Goal: Task Accomplishment & Management: Manage account settings

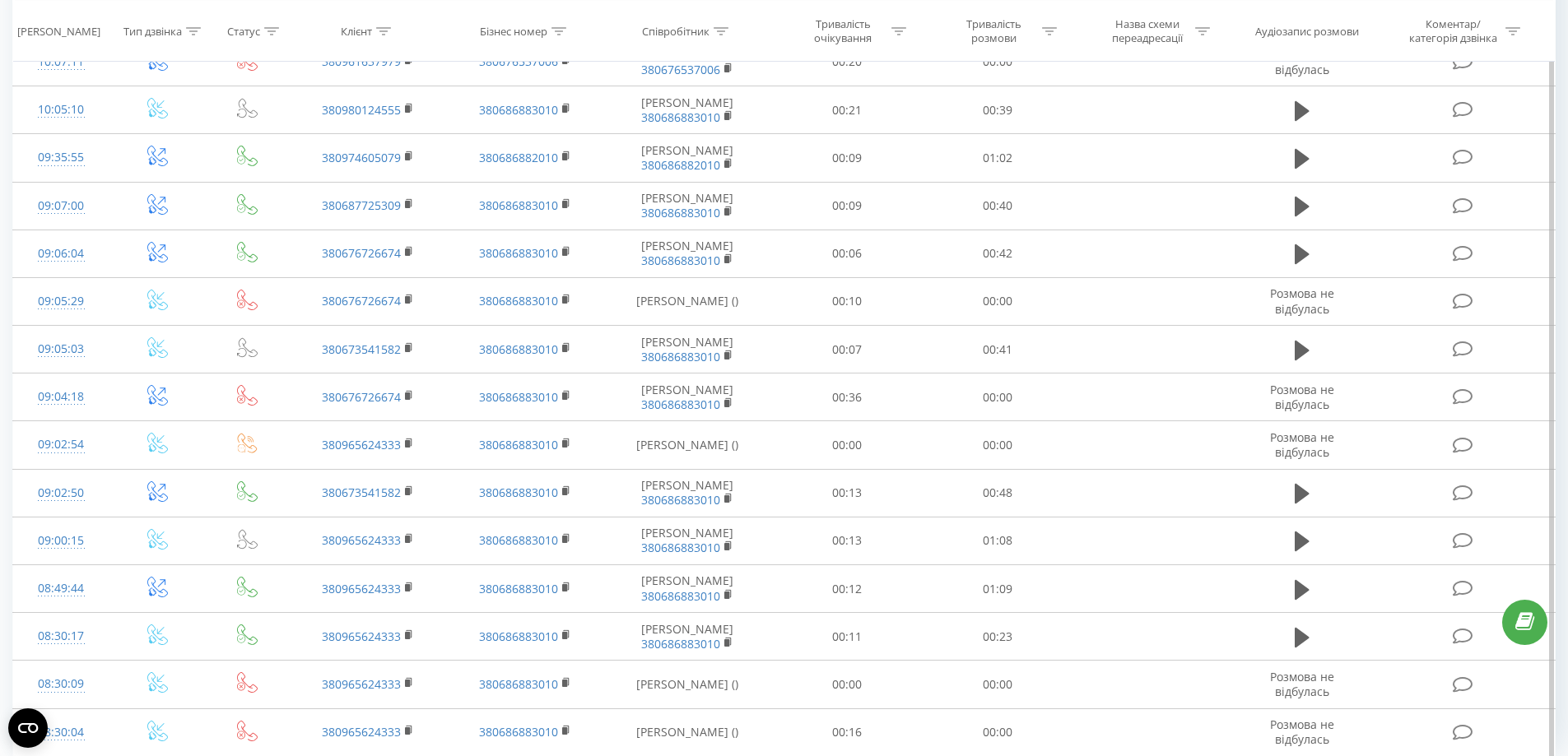
scroll to position [1334, 0]
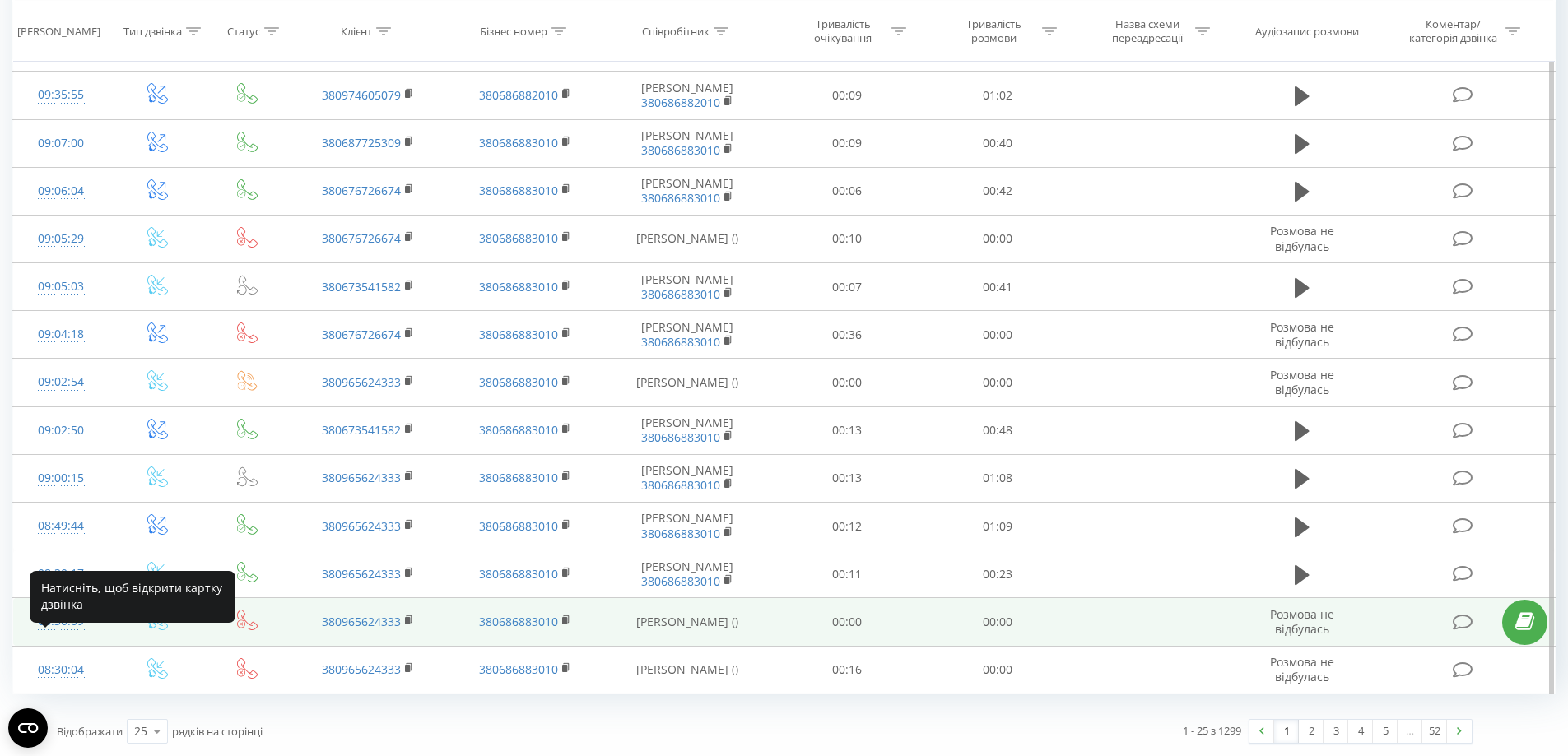
click at [70, 618] on div "08:30:09" at bounding box center [61, 622] width 63 height 32
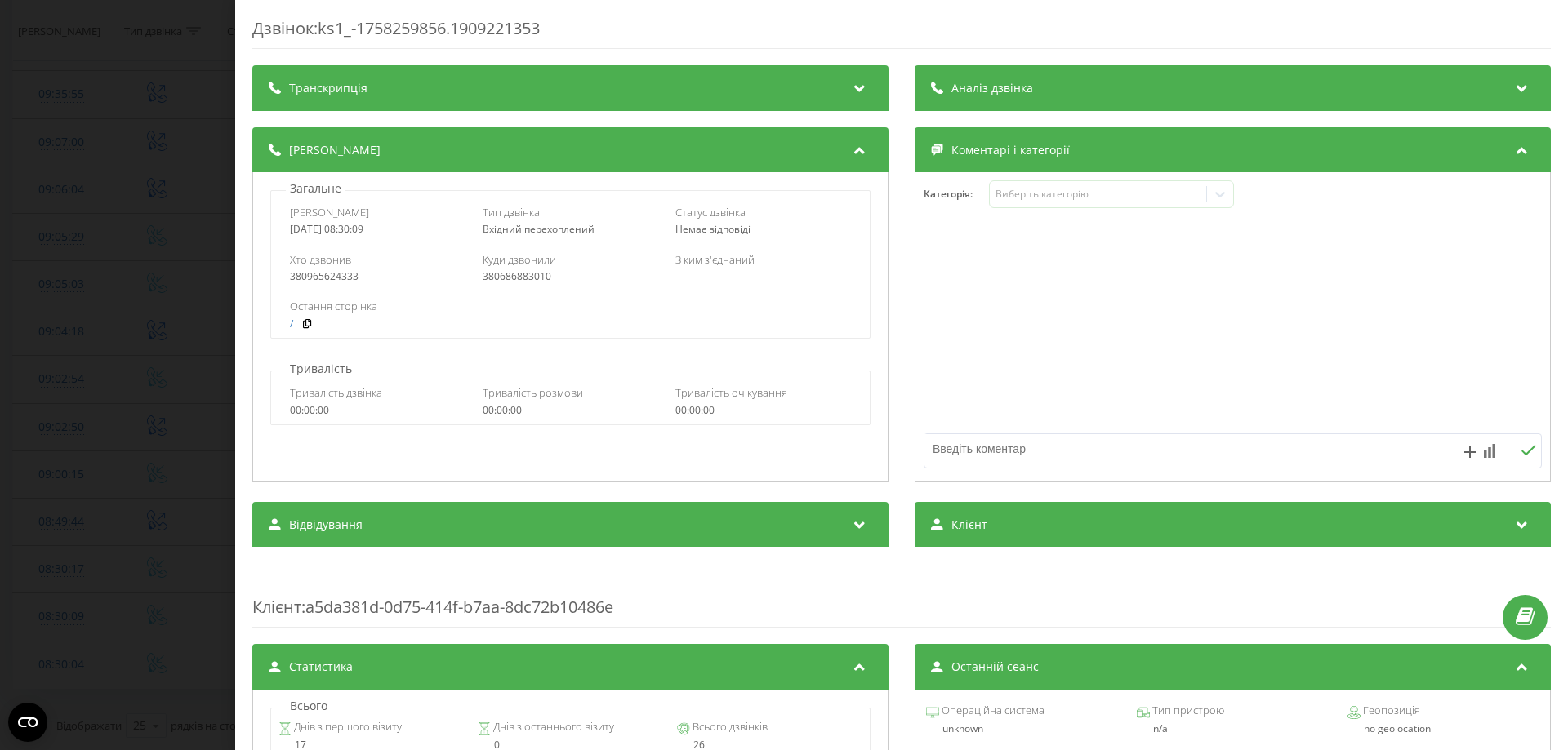
click at [127, 311] on div "Дзвінок : ks1_-1758259856.1909221353 Транскрипція Для AI-аналізу майбутніх дзві…" at bounding box center [784, 375] width 1568 height 750
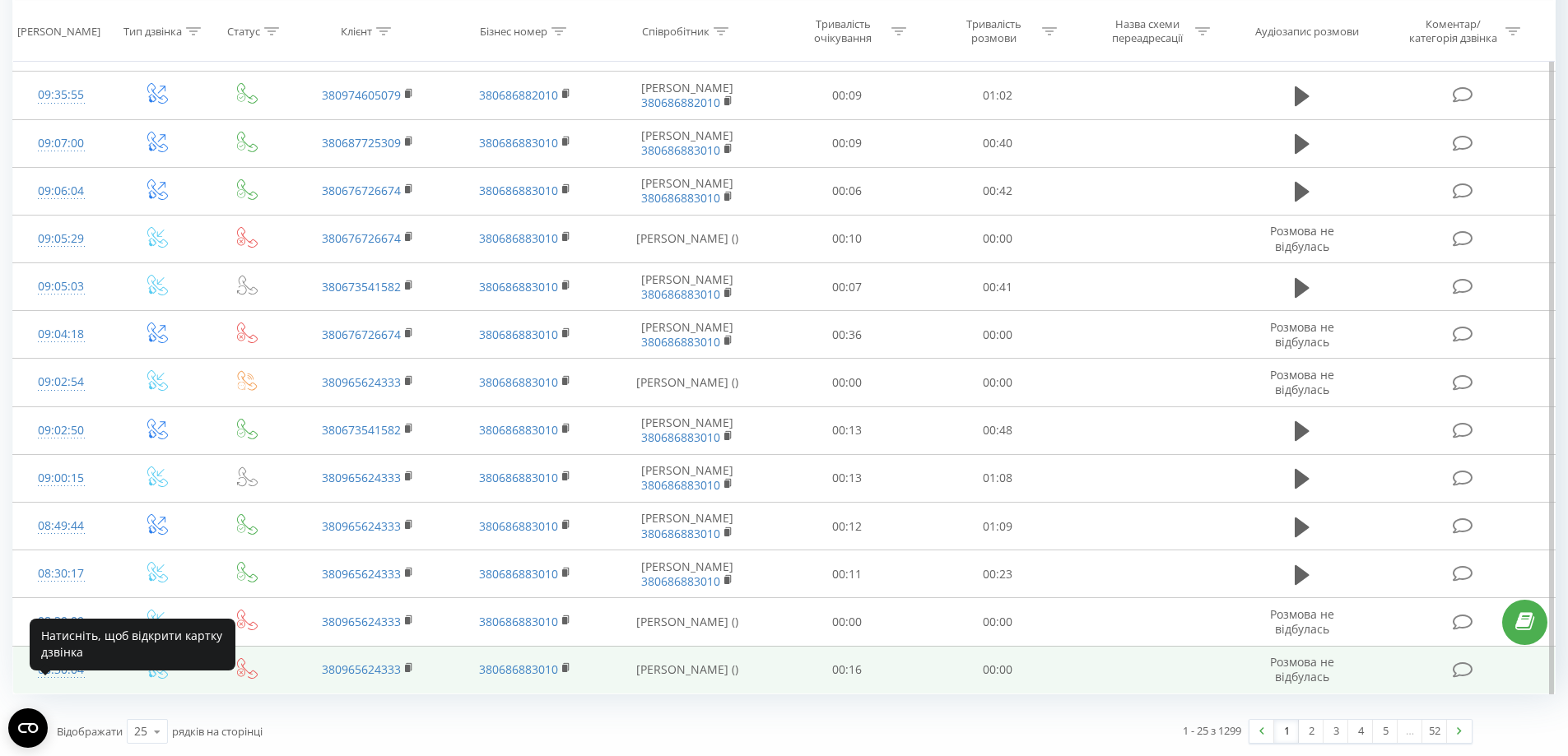
click at [74, 671] on div "08:30:04" at bounding box center [61, 670] width 63 height 32
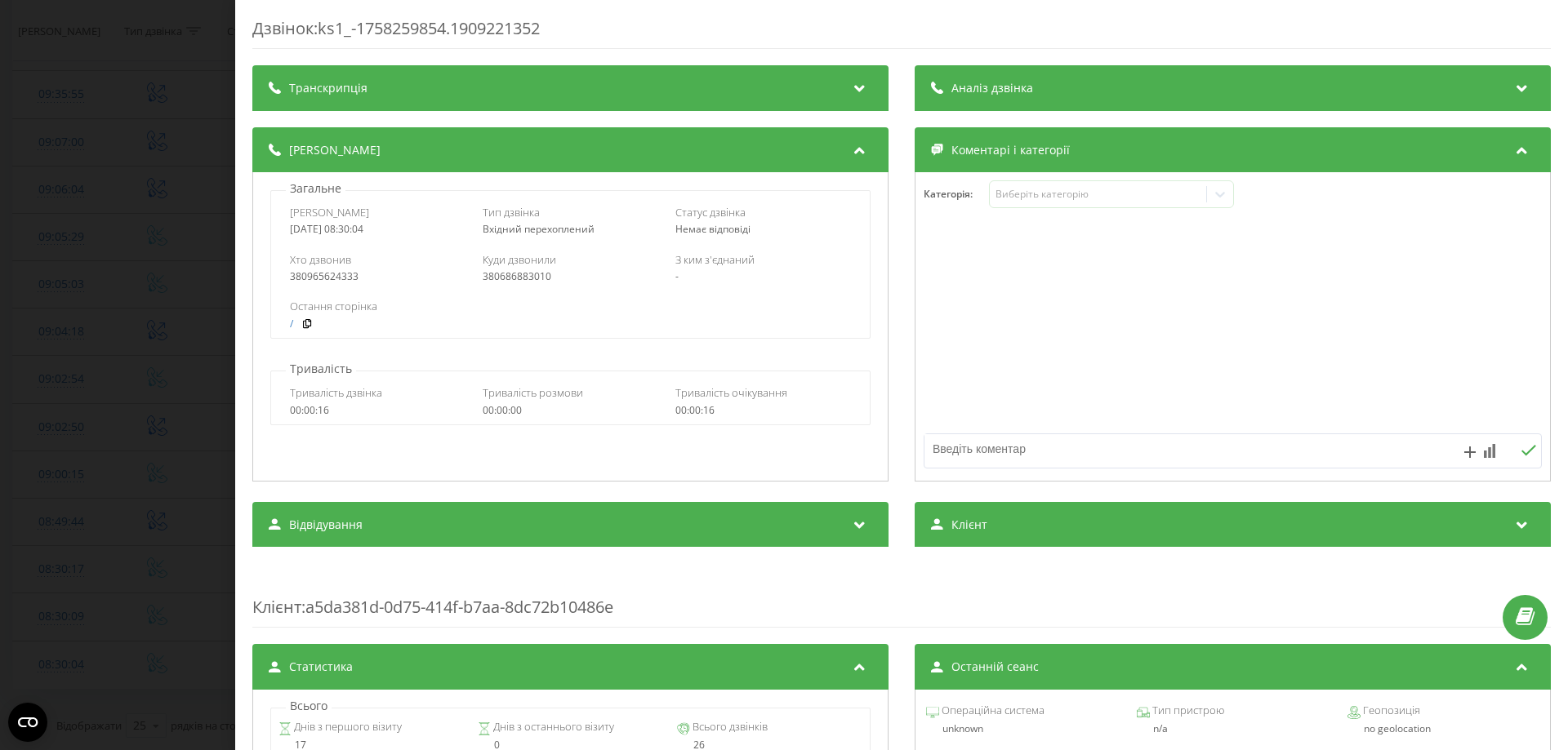
click at [151, 330] on div "Дзвінок : ks1_-1758259854.1909221352 Транскрипція Для AI-аналізу майбутніх дзві…" at bounding box center [784, 375] width 1568 height 750
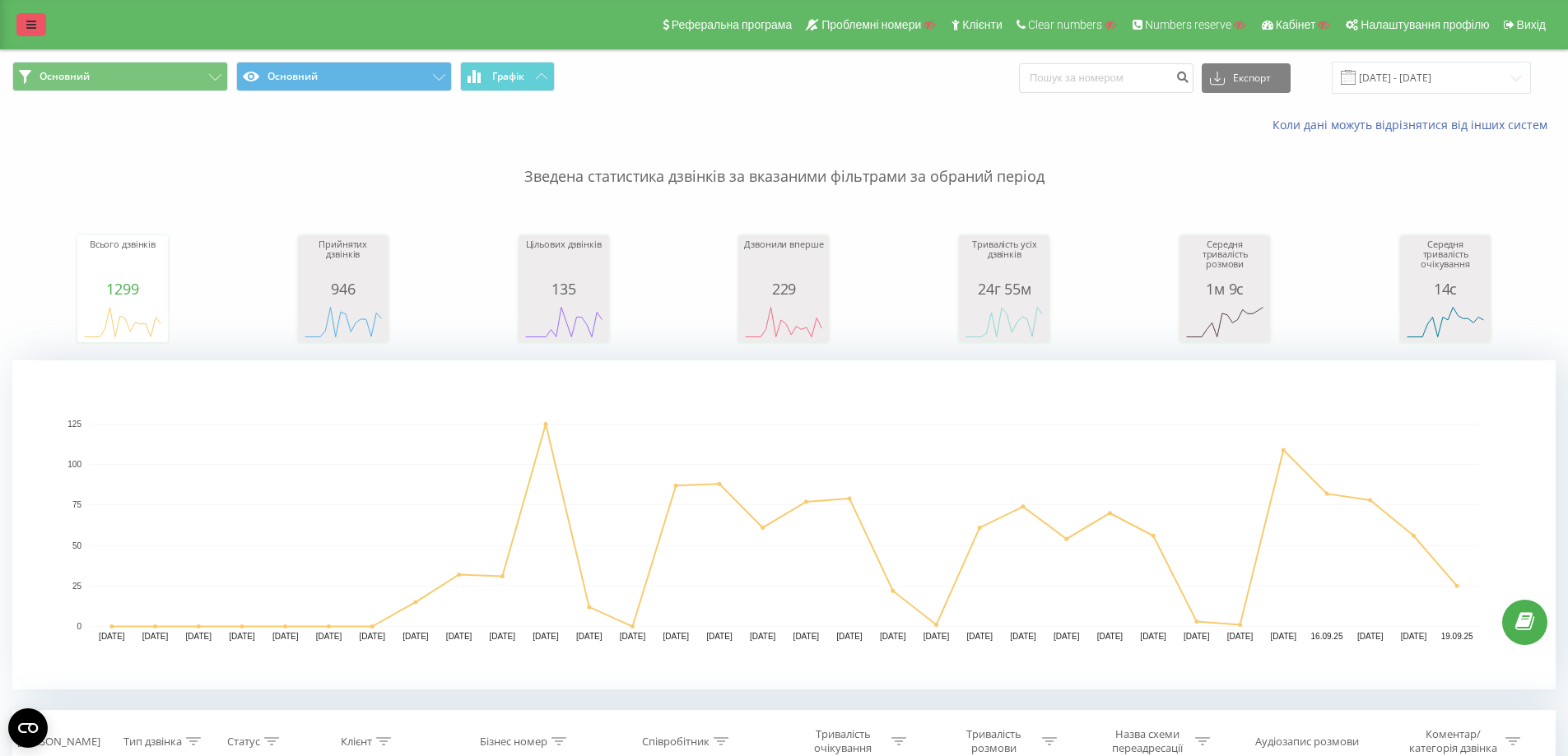
click at [32, 20] on icon at bounding box center [32, 25] width 10 height 11
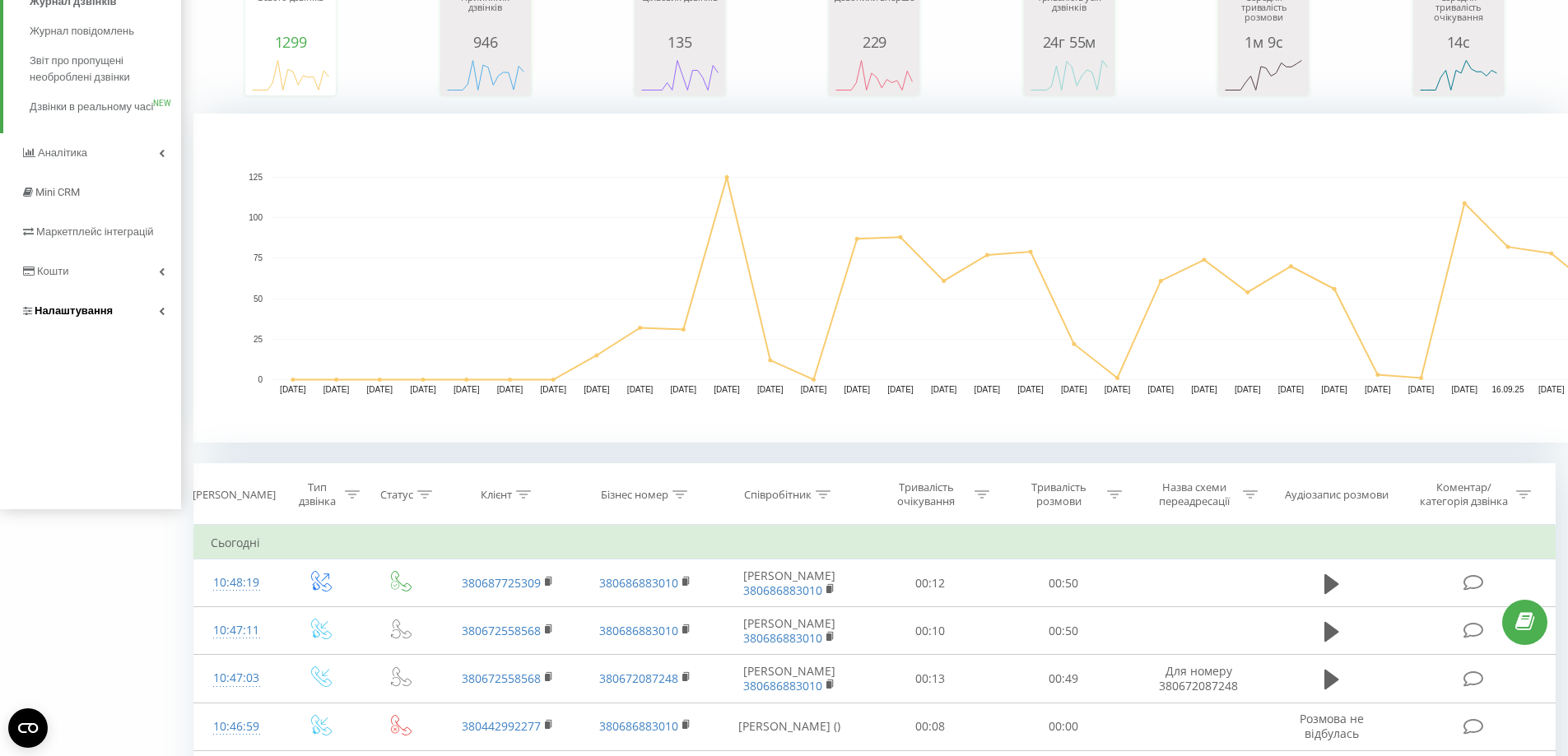
click at [90, 317] on span "Налаштування" at bounding box center [74, 310] width 78 height 12
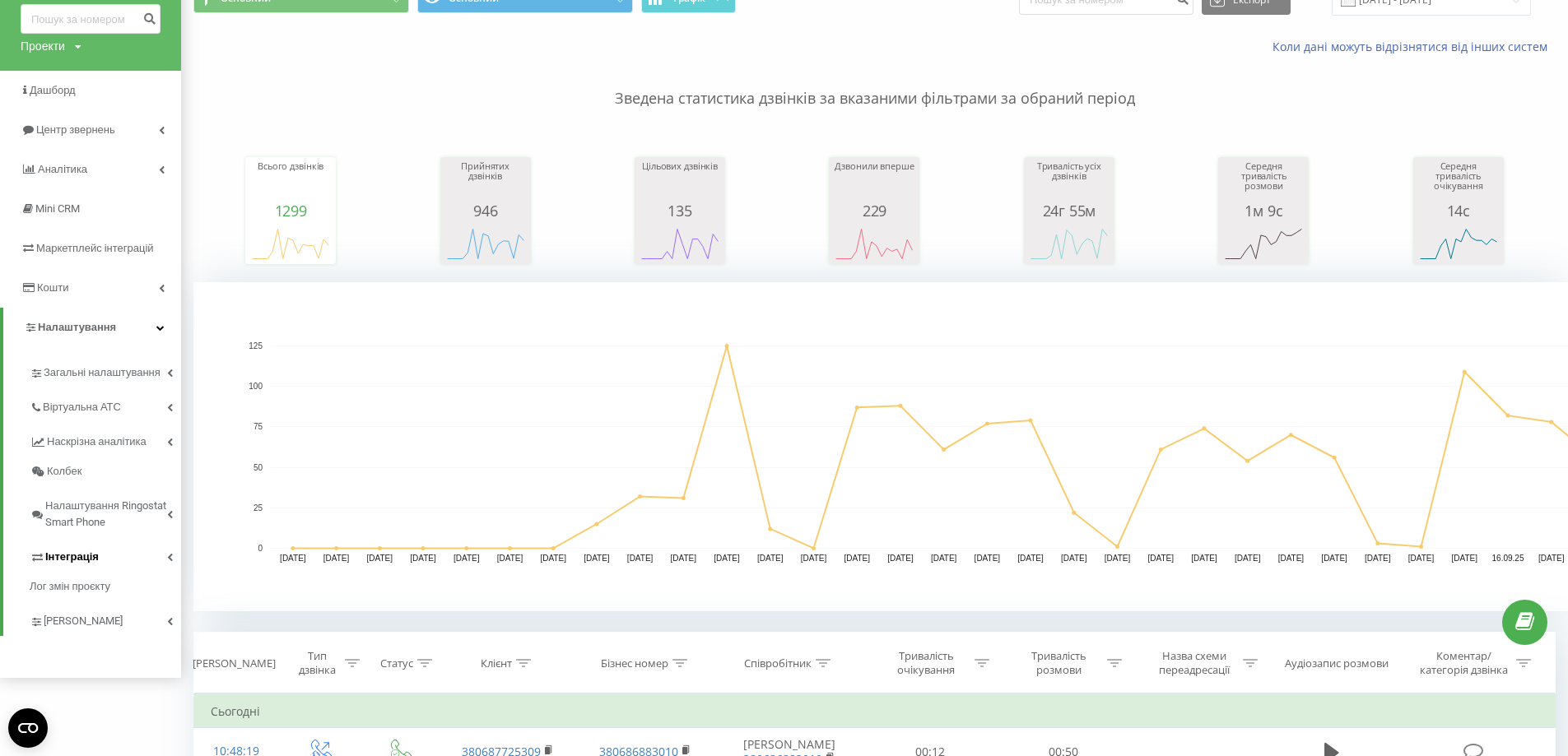
click at [73, 555] on span "Інтеграція" at bounding box center [72, 556] width 53 height 16
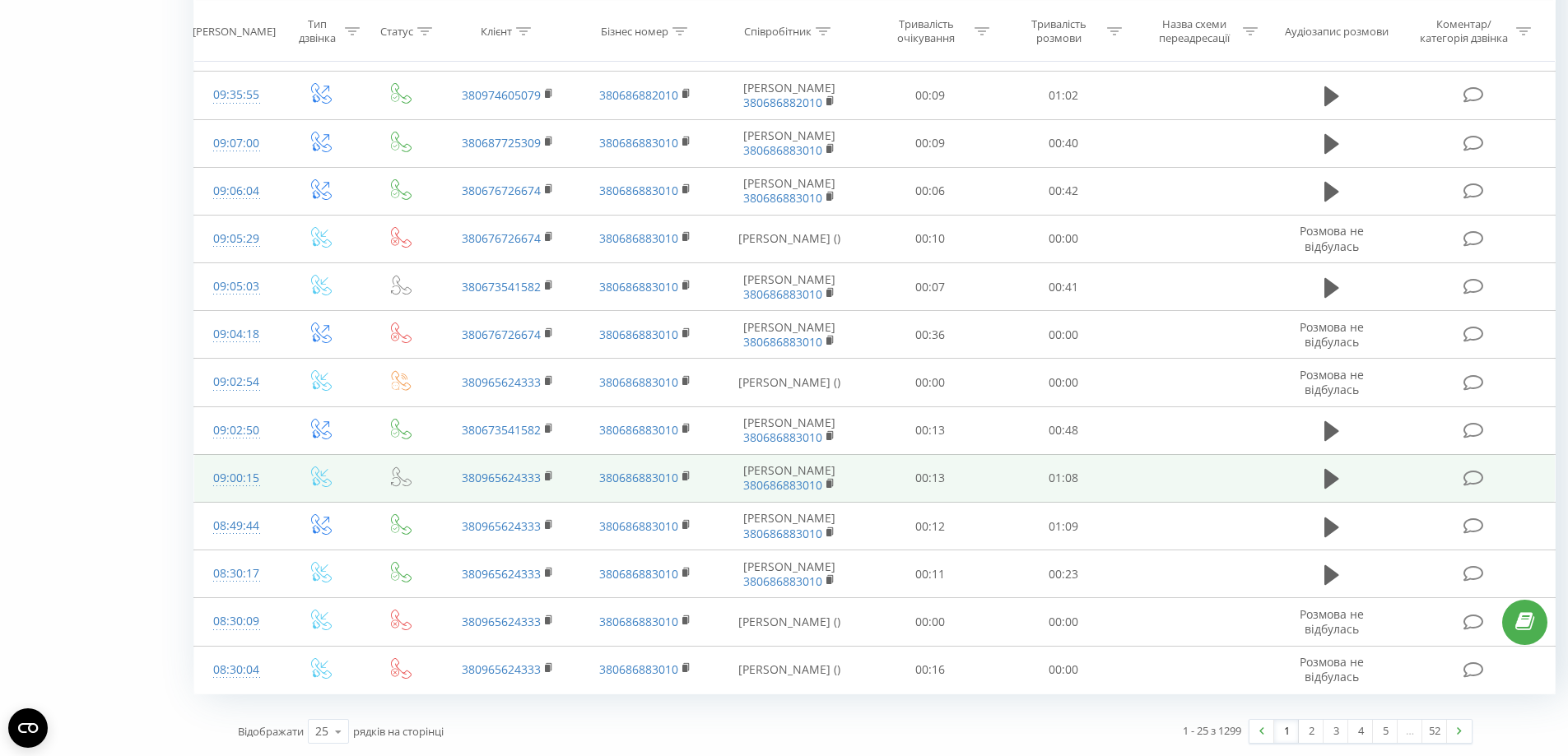
scroll to position [1549, 0]
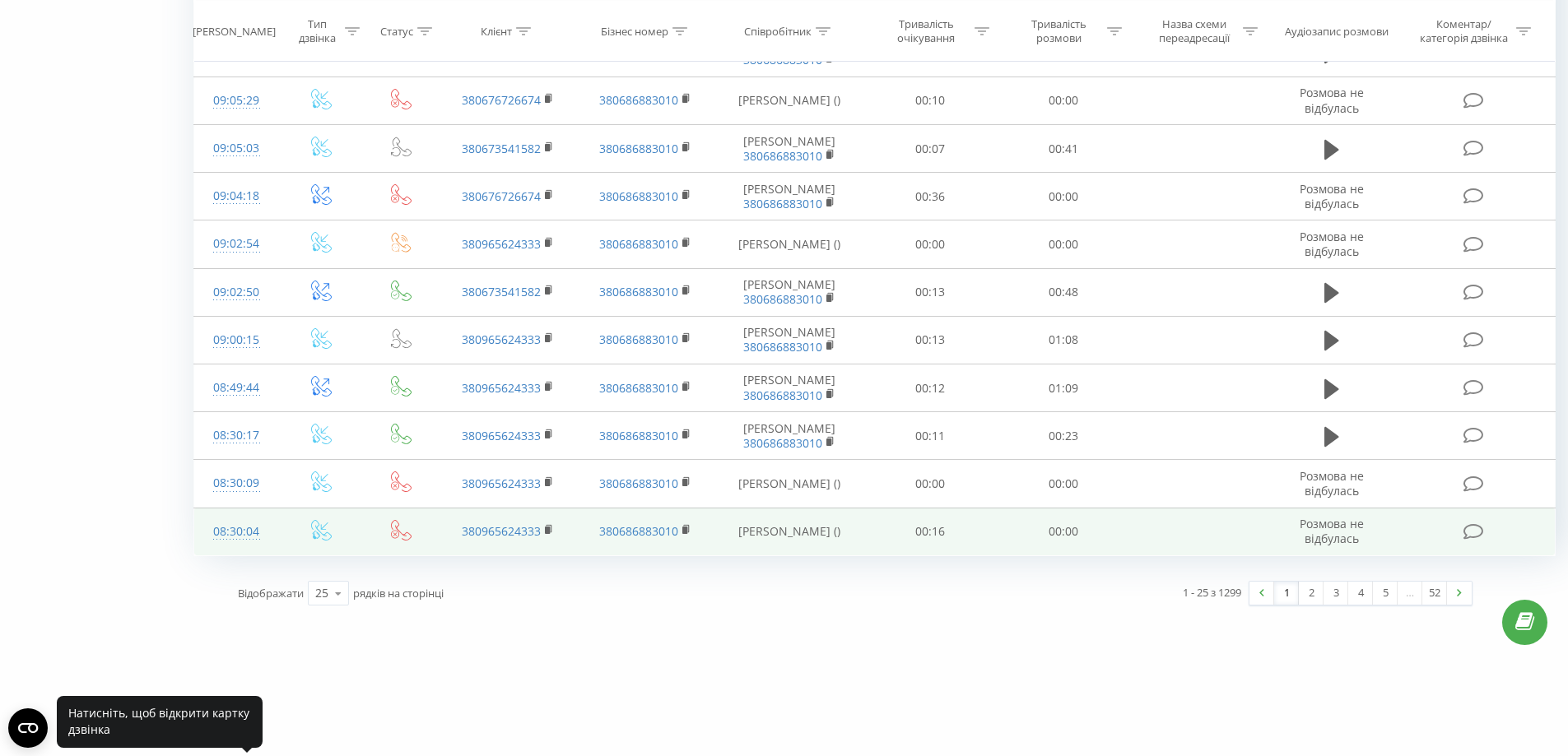
click at [244, 548] on div "08:30:04" at bounding box center [237, 533] width 52 height 32
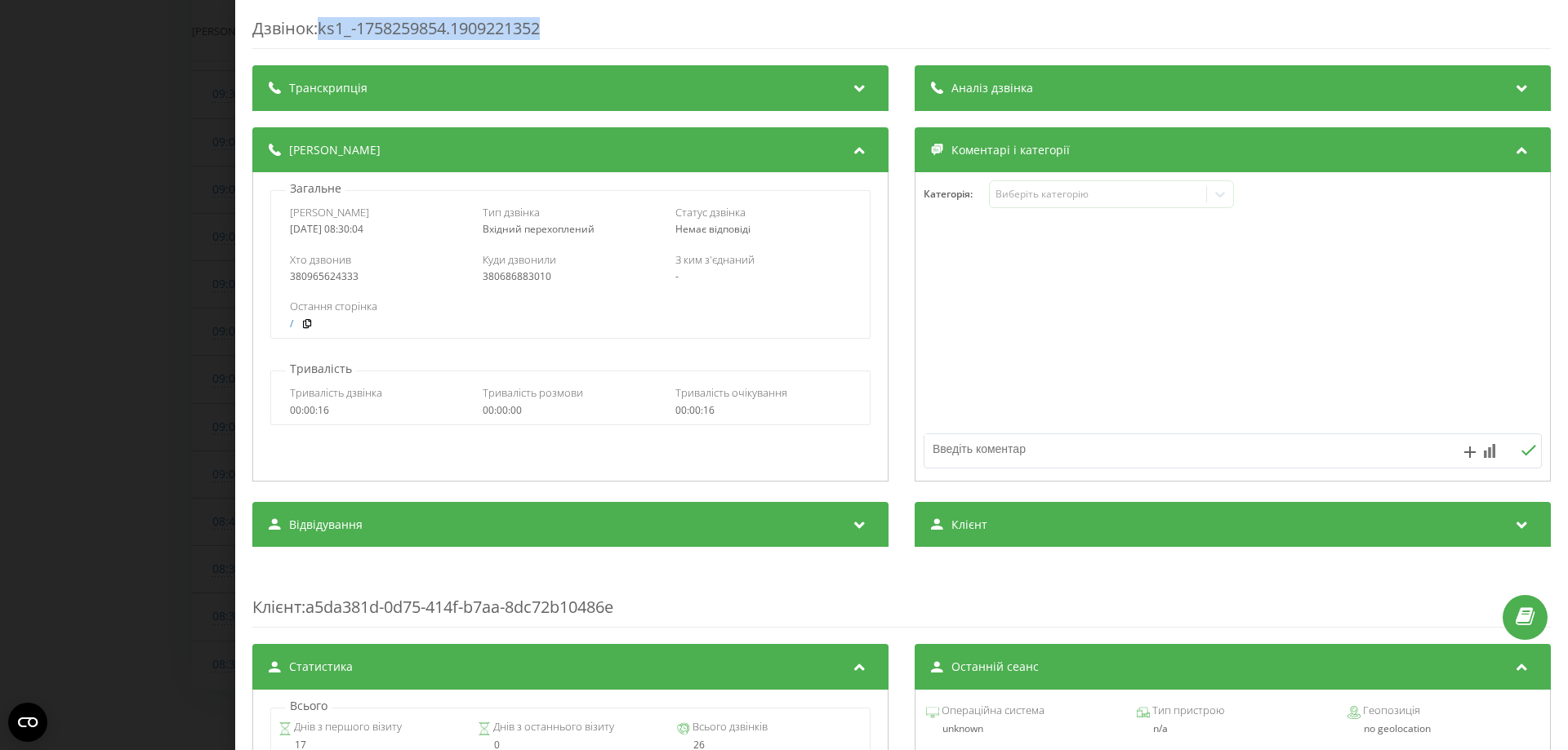
drag, startPoint x: 408, startPoint y: 31, endPoint x: 323, endPoint y: 27, distance: 85.1
click at [323, 27] on div "Дзвінок : ks1_-1758259854.1909221352" at bounding box center [901, 33] width 1299 height 32
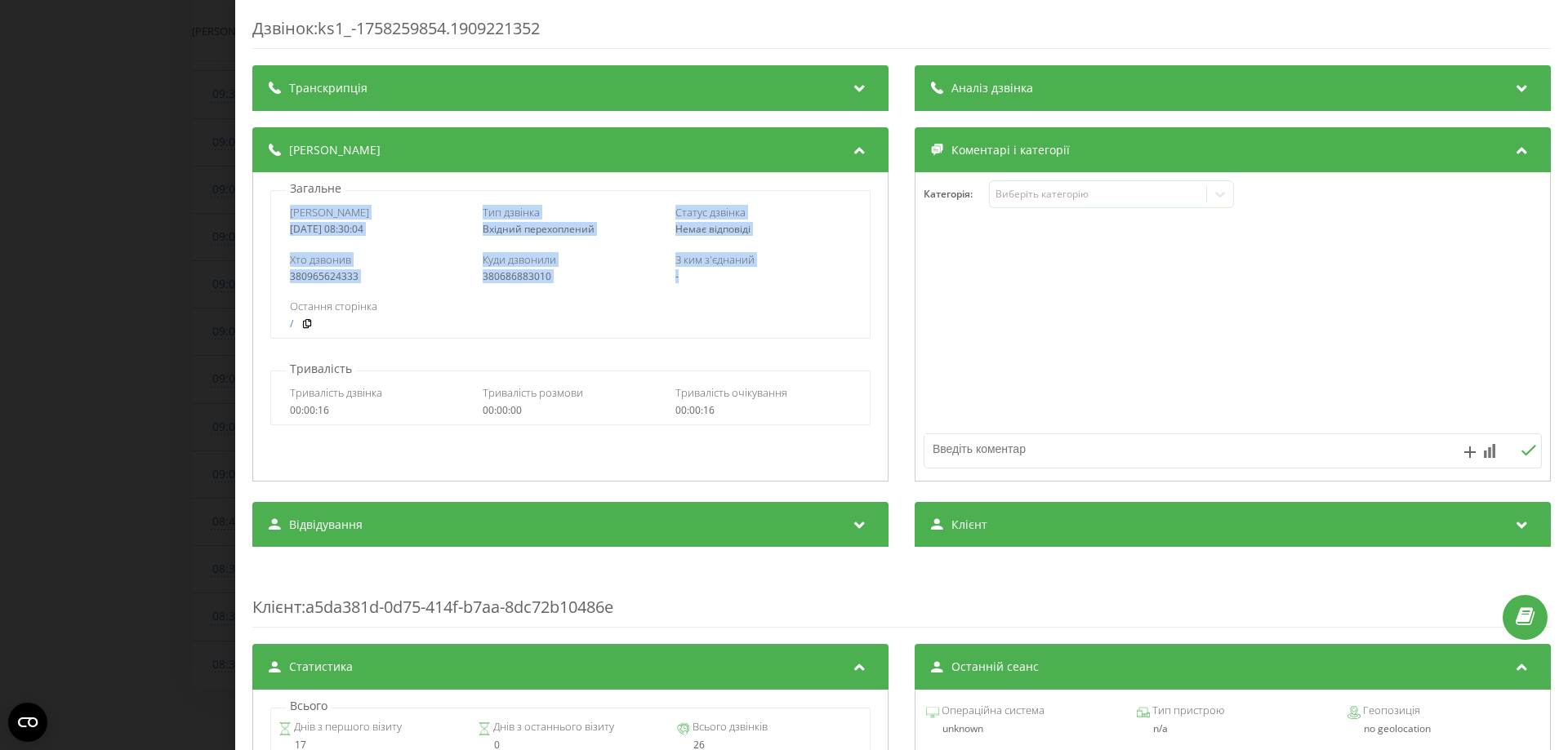
drag, startPoint x: 276, startPoint y: 205, endPoint x: 695, endPoint y: 269, distance: 423.9
click at [695, 269] on div "Дата дзвінка [DATE] 08:30:04 Тип дзвінка Вхідний перехоплений Статус дзвінка Не…" at bounding box center [569, 264] width 600 height 149
click at [581, 279] on div "380686883010" at bounding box center [570, 277] width 175 height 11
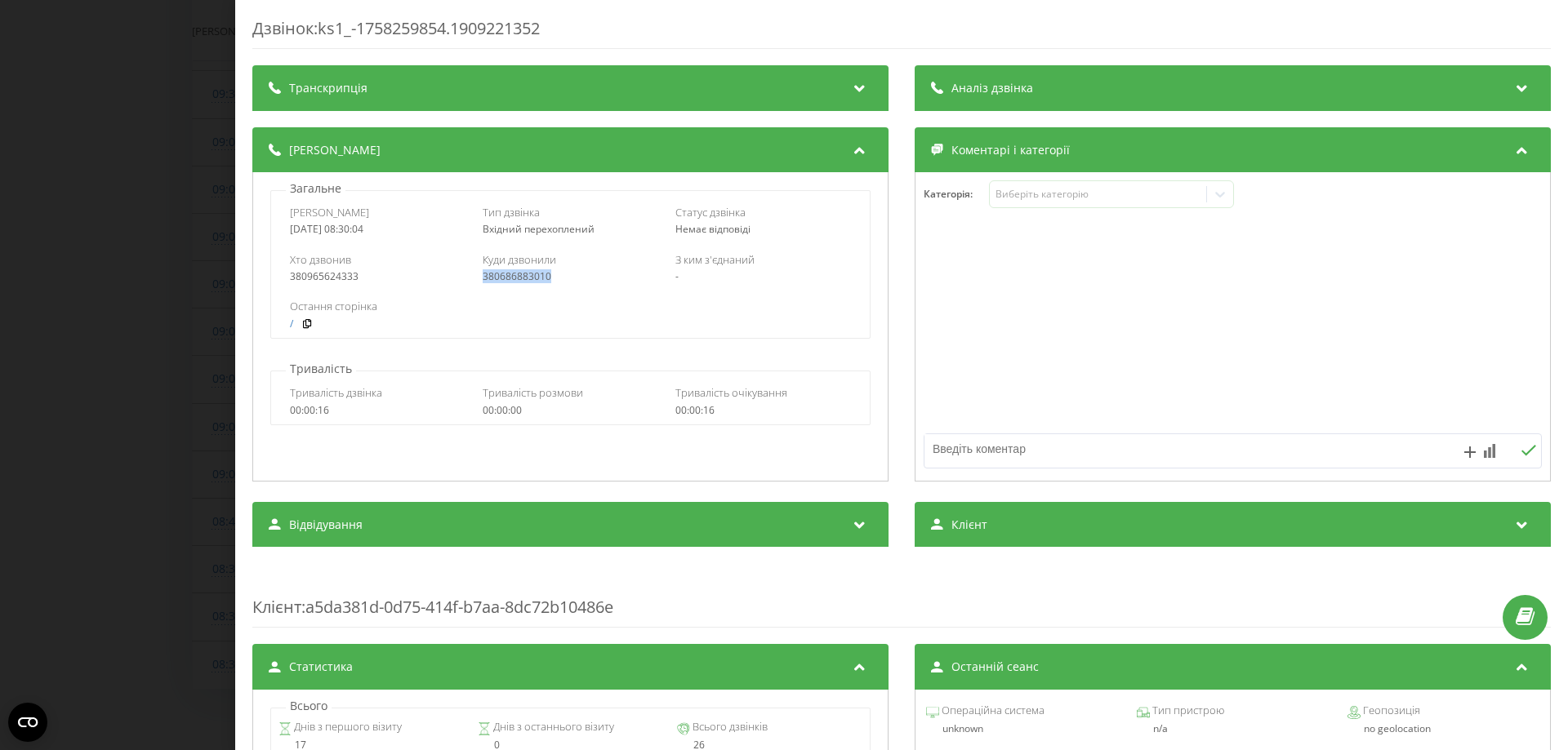
copy div "380686883010"
drag, startPoint x: 569, startPoint y: 279, endPoint x: 474, endPoint y: 278, distance: 95.0
click at [474, 278] on div "Хто дзвонив 380965624333 Куди дзвонили 380686883010 З ким з'єднаний -" at bounding box center [569, 268] width 598 height 47
drag, startPoint x: 142, startPoint y: 275, endPoint x: 186, endPoint y: 276, distance: 44.0
click at [146, 275] on div "Дзвінок : ks1_-1758259854.1909221352 Транскрипція Для AI-аналізу майбутніх дзві…" at bounding box center [784, 375] width 1568 height 750
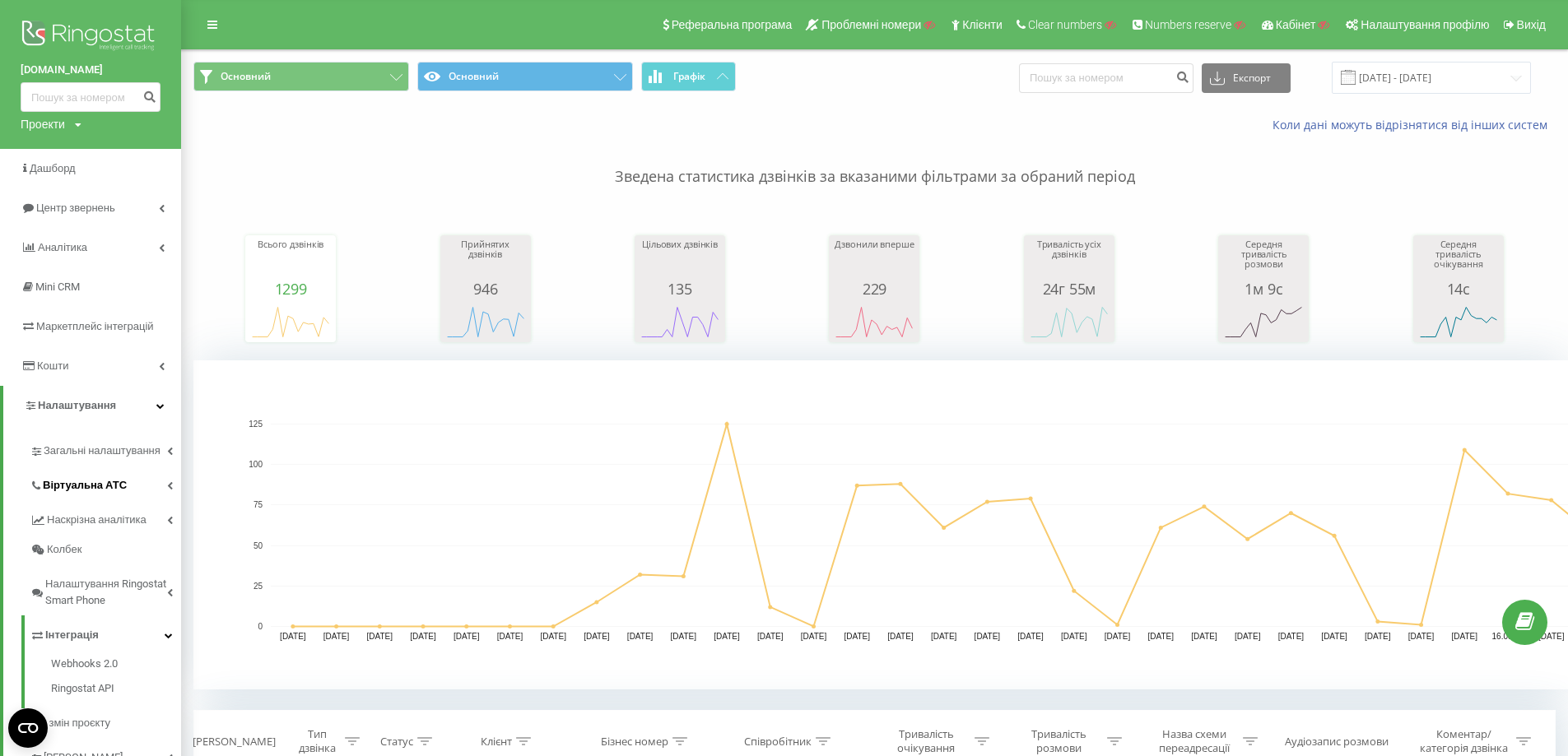
click at [103, 496] on link "Віртуальна АТС" at bounding box center [105, 483] width 152 height 34
click at [118, 578] on span "Підключення номерів" at bounding box center [108, 576] width 116 height 16
